Goal: Check status: Check status

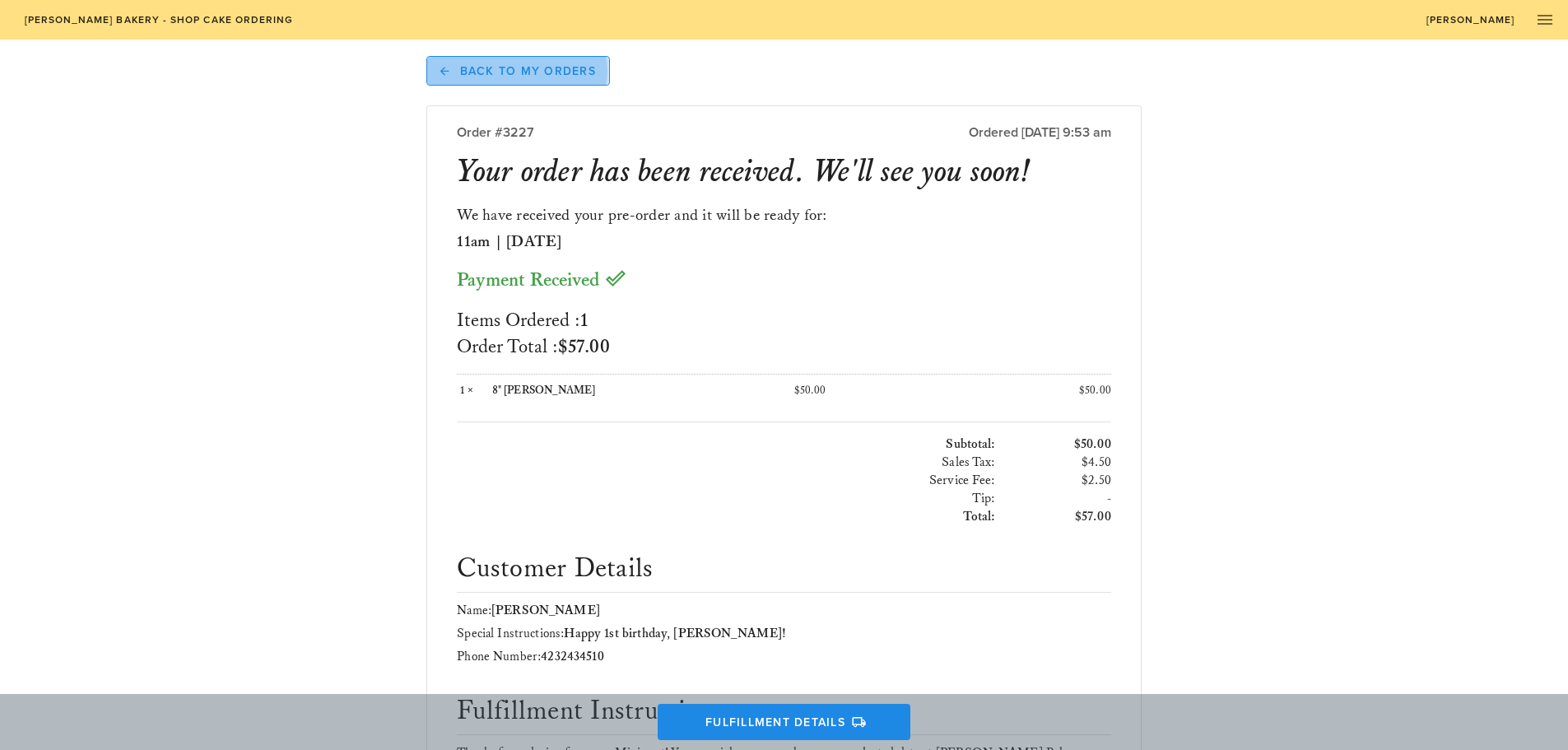
click at [565, 76] on span "Back to My Orders" at bounding box center [518, 71] width 156 height 15
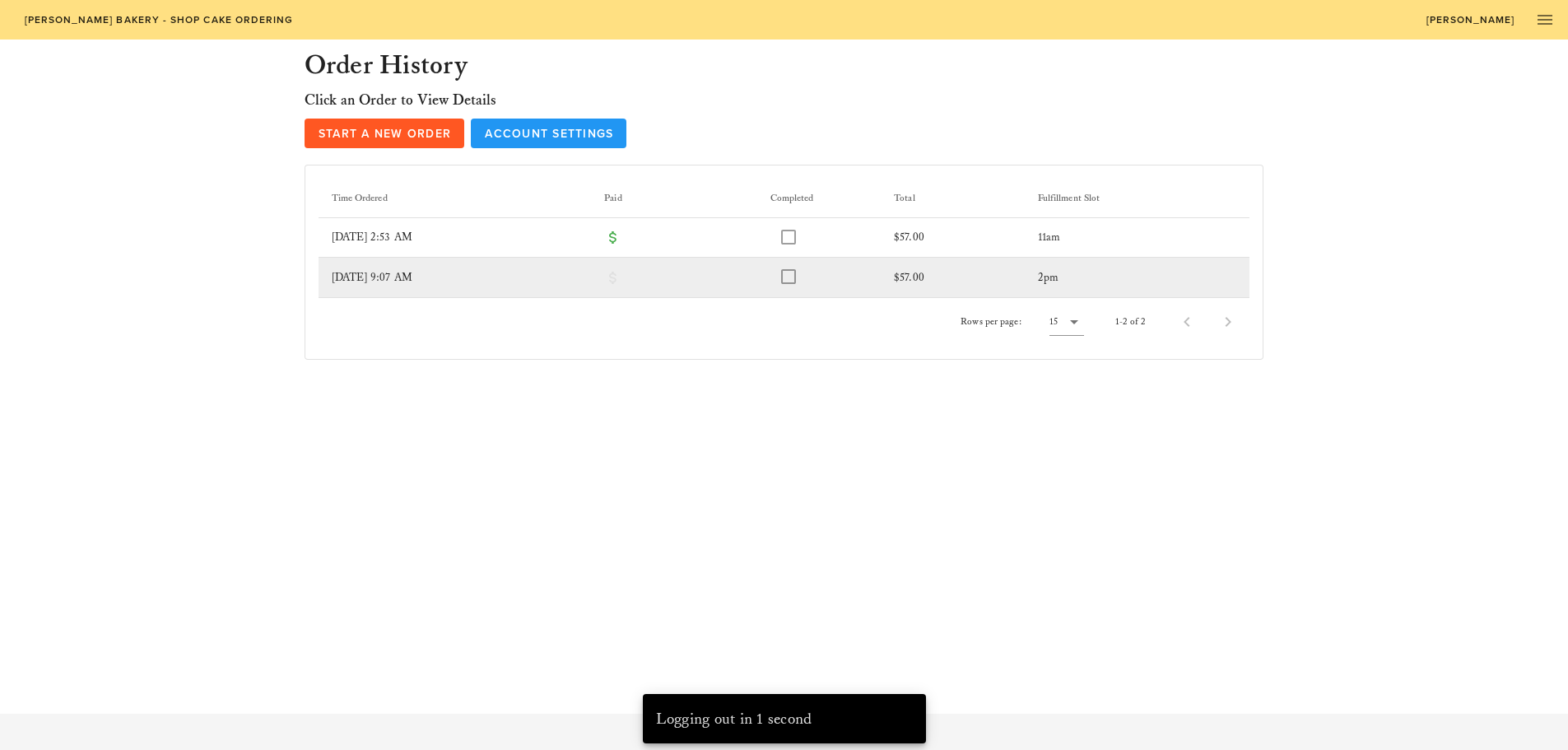
click at [419, 276] on td "[DATE] 9:07 AM" at bounding box center [455, 277] width 274 height 40
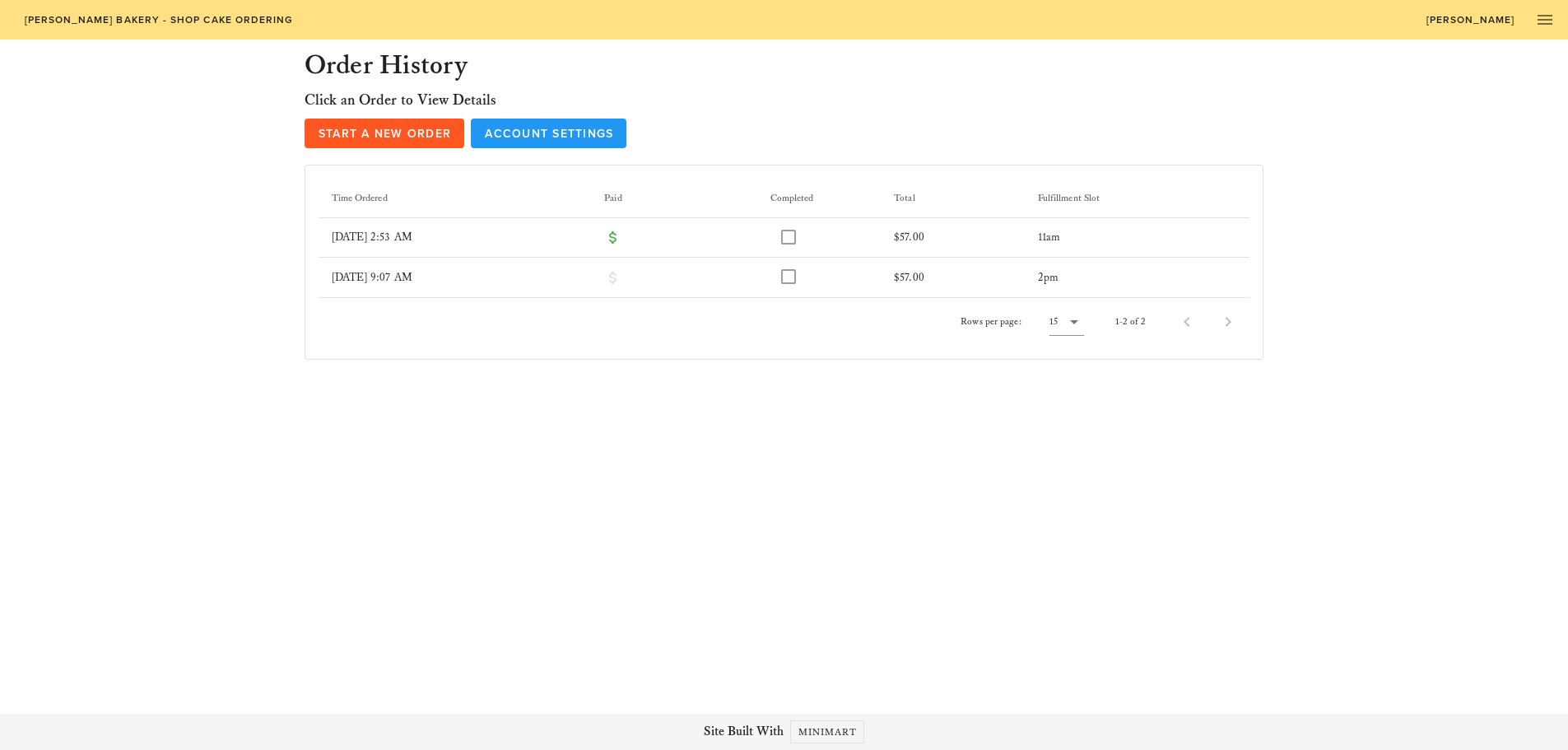
drag, startPoint x: 364, startPoint y: 271, endPoint x: 129, endPoint y: 351, distance: 248.2
click at [129, 351] on div "Order History Click an Order to View Details Start a New Order Account Settings…" at bounding box center [784, 205] width 1469 height 330
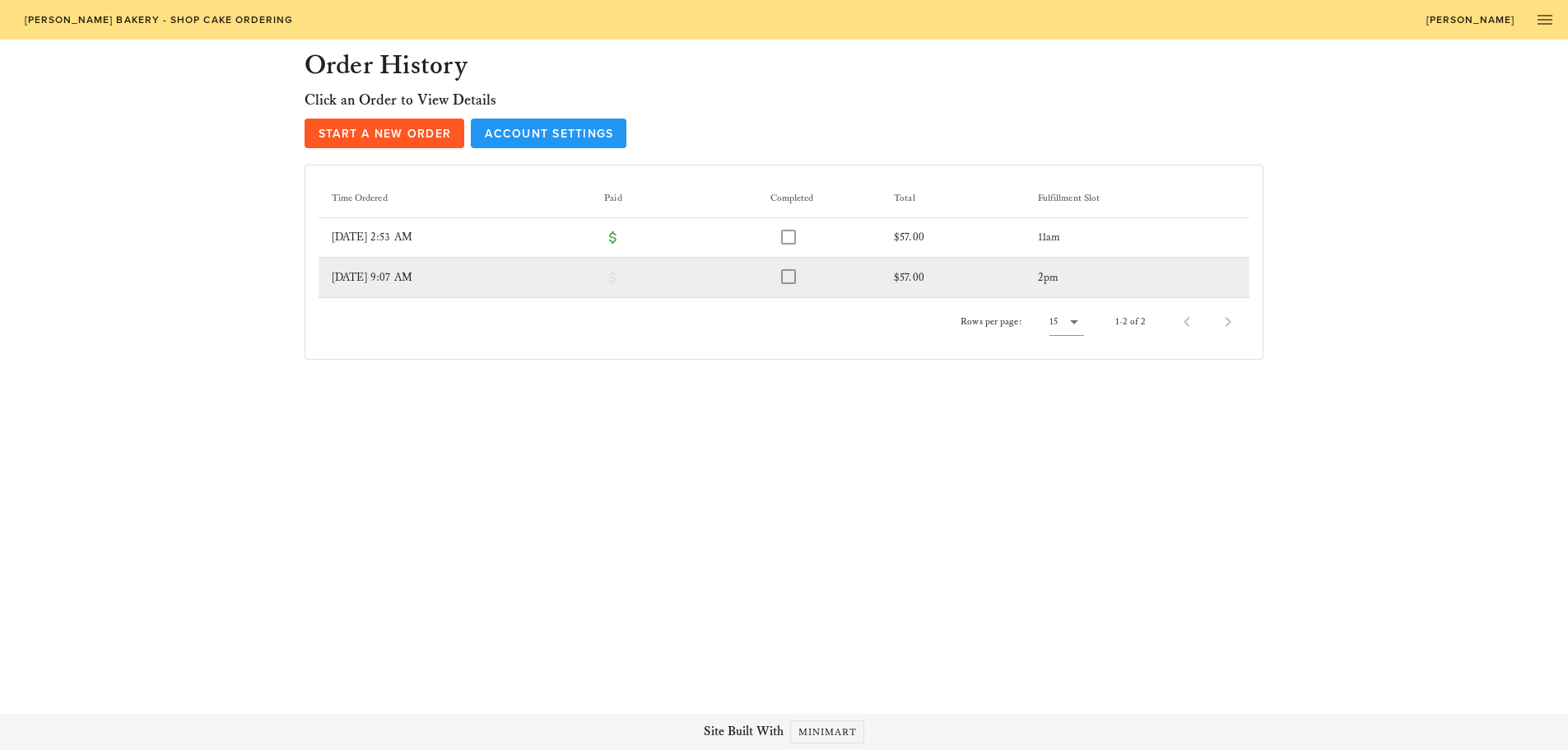
click at [798, 279] on div at bounding box center [788, 276] width 19 height 19
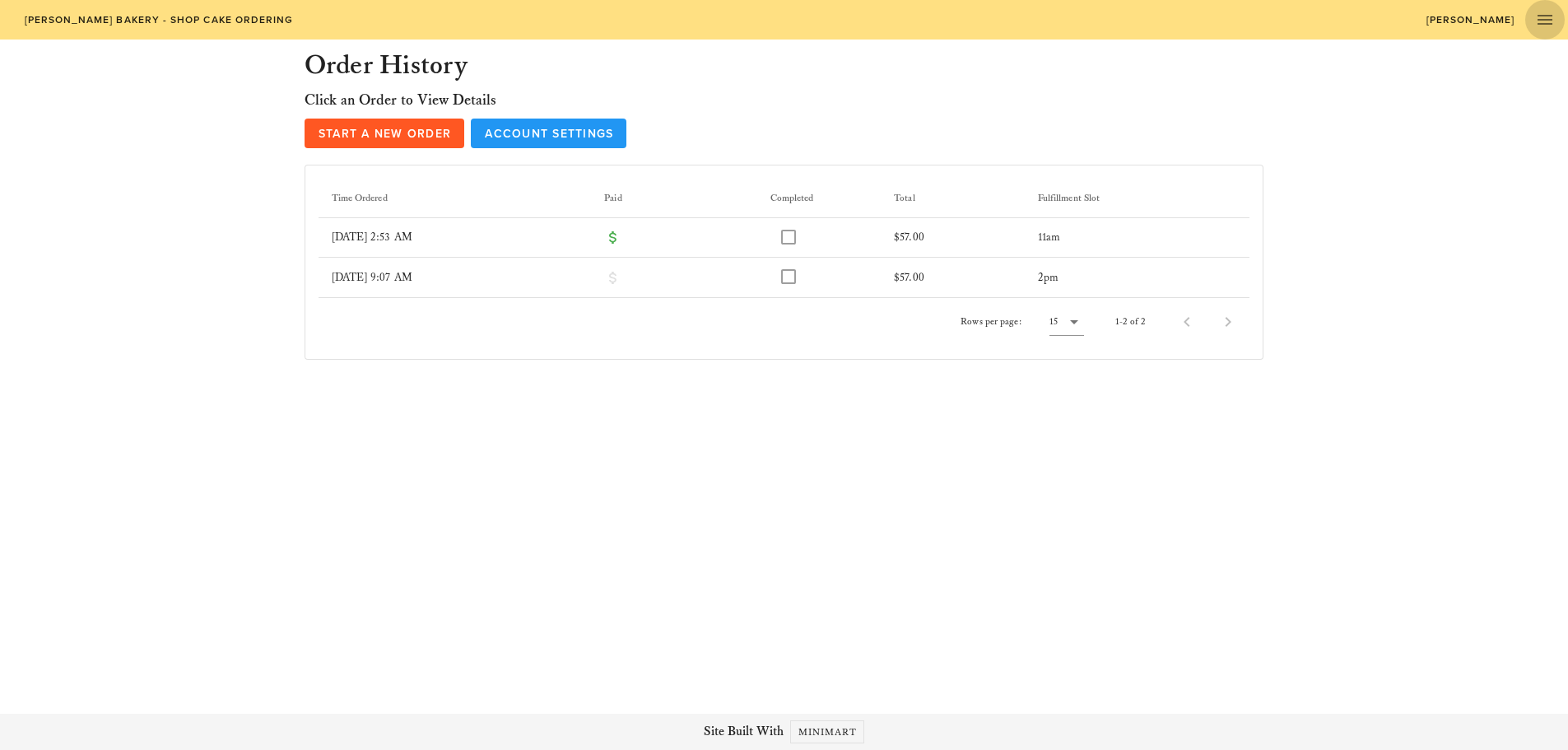
click at [1541, 19] on icon "button" at bounding box center [1544, 19] width 19 height 19
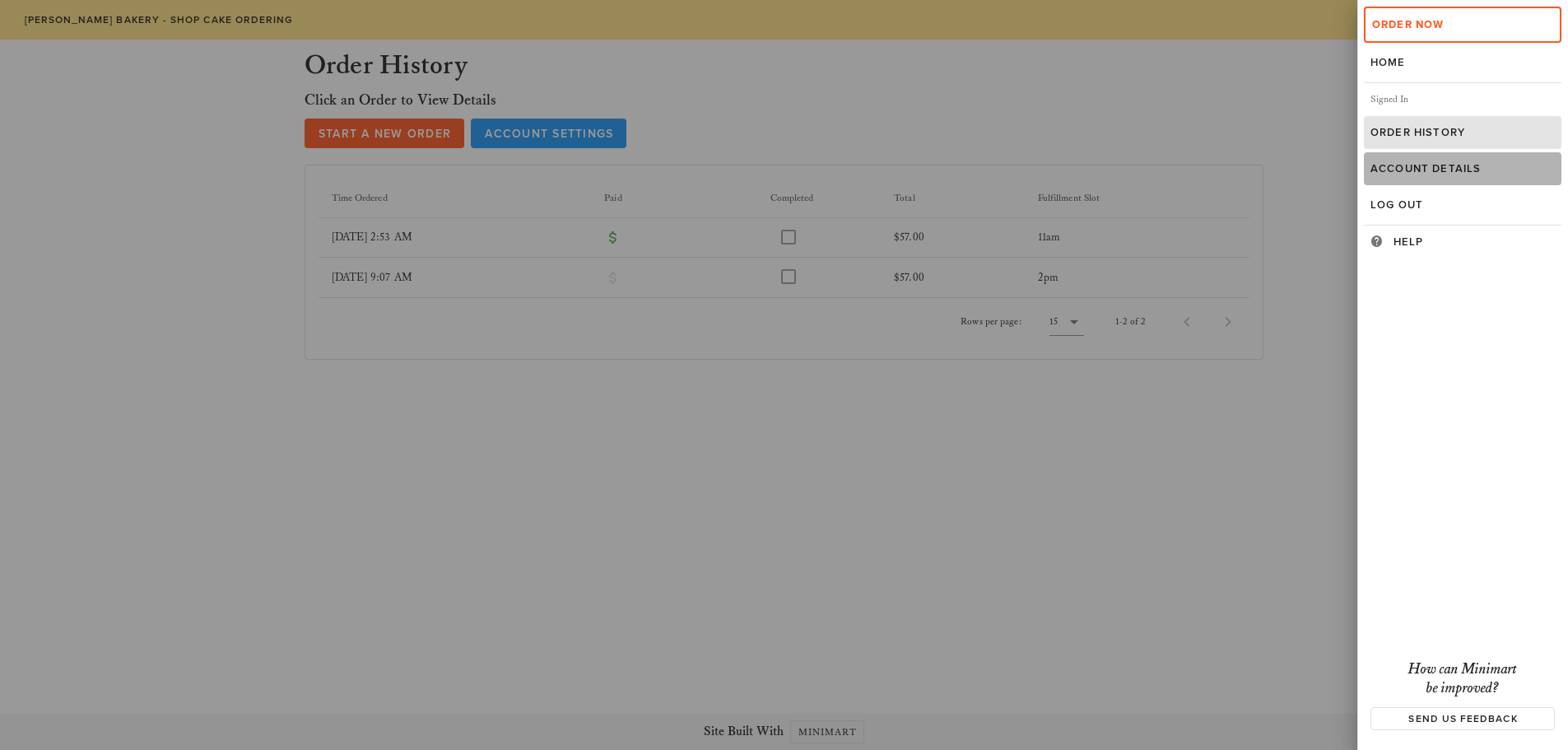
click at [1469, 170] on div "Account Details" at bounding box center [1463, 169] width 184 height 13
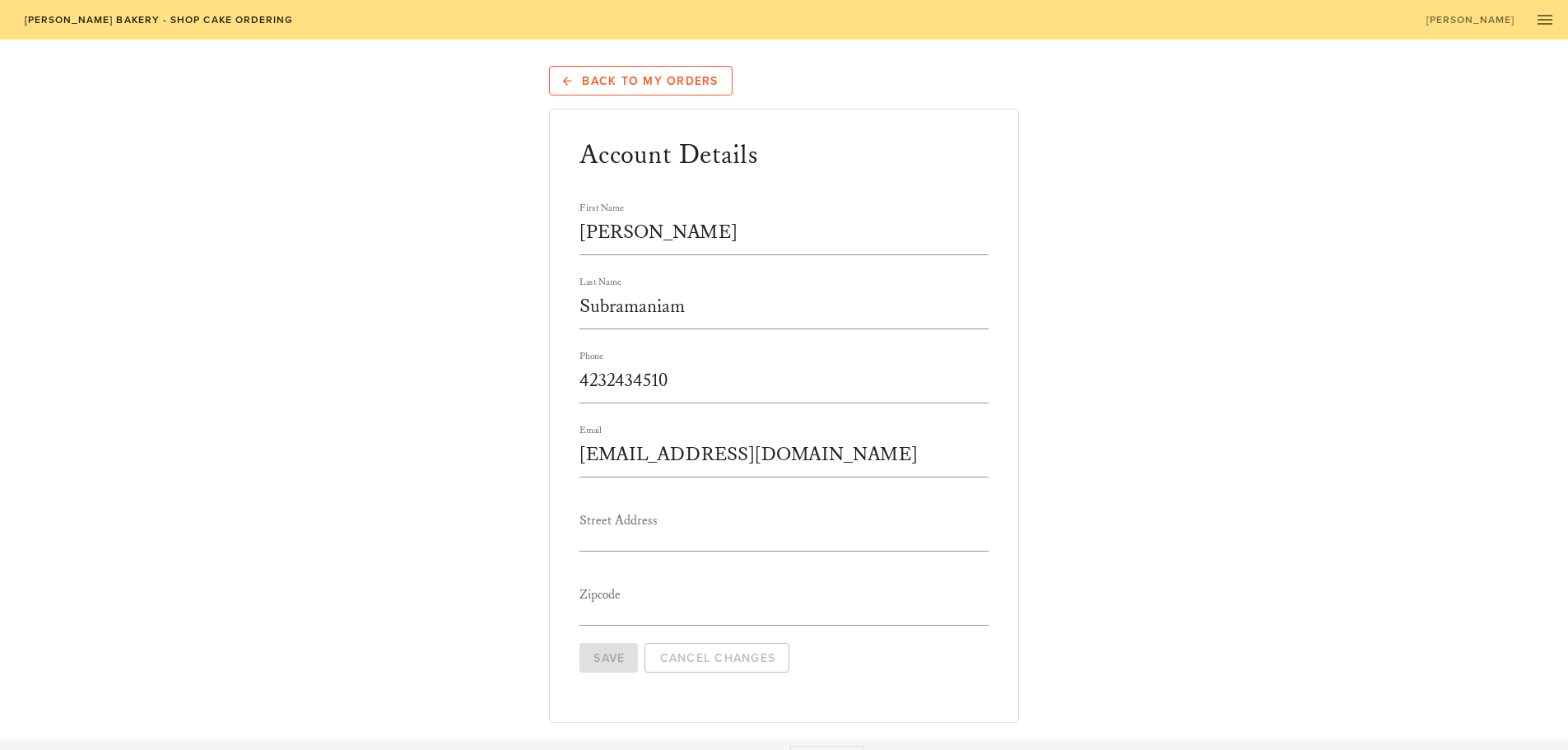
scroll to position [25, 0]
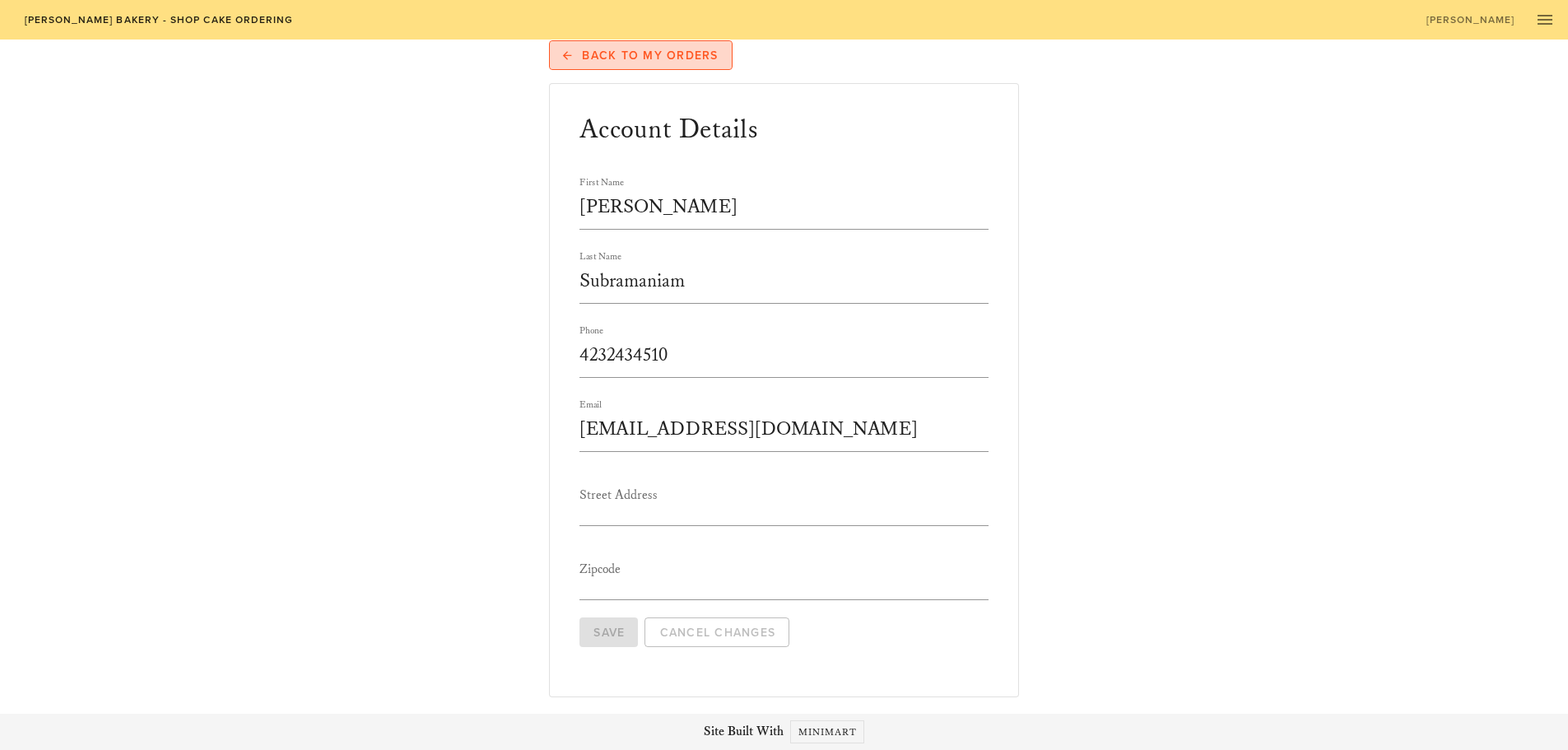
click at [626, 47] on link "Back to My Orders" at bounding box center [641, 55] width 184 height 29
